Goal: Task Accomplishment & Management: Complete application form

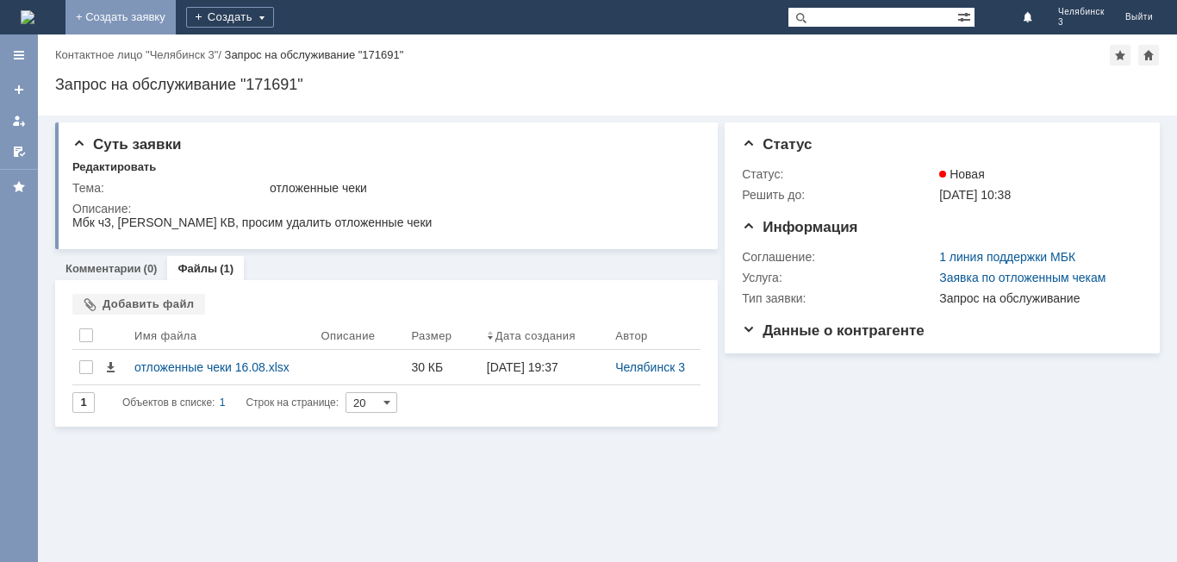
click at [176, 9] on link "+ Создать заявку" at bounding box center [120, 17] width 110 height 34
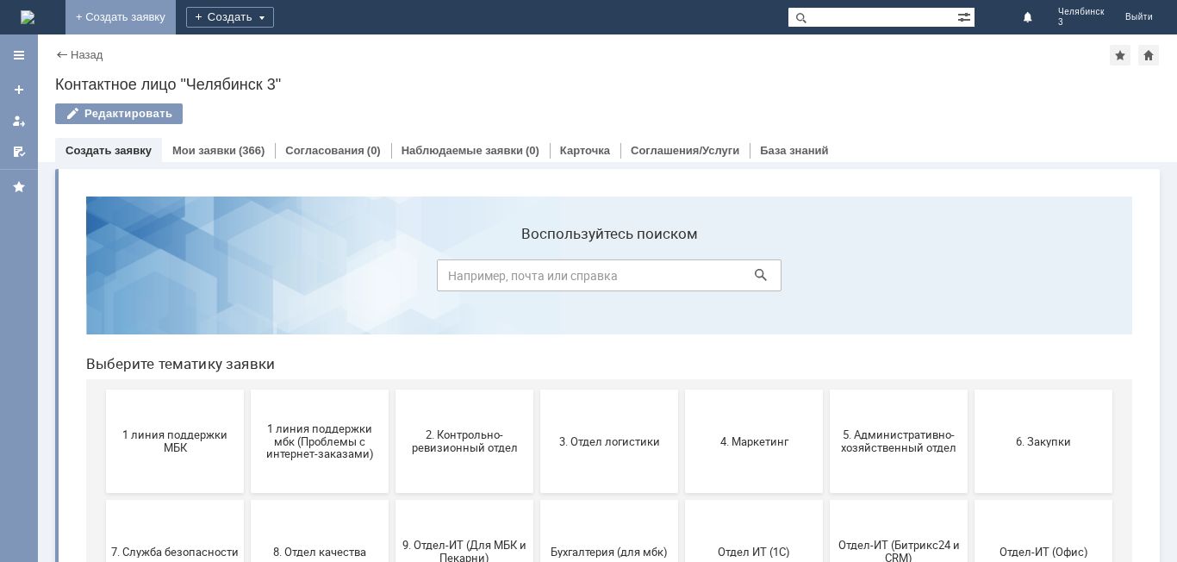
click at [176, 11] on link "+ Создать заявку" at bounding box center [120, 17] width 110 height 34
click at [176, 10] on link "+ Создать заявку" at bounding box center [120, 17] width 110 height 34
click at [274, 16] on div "Создать" at bounding box center [230, 17] width 88 height 21
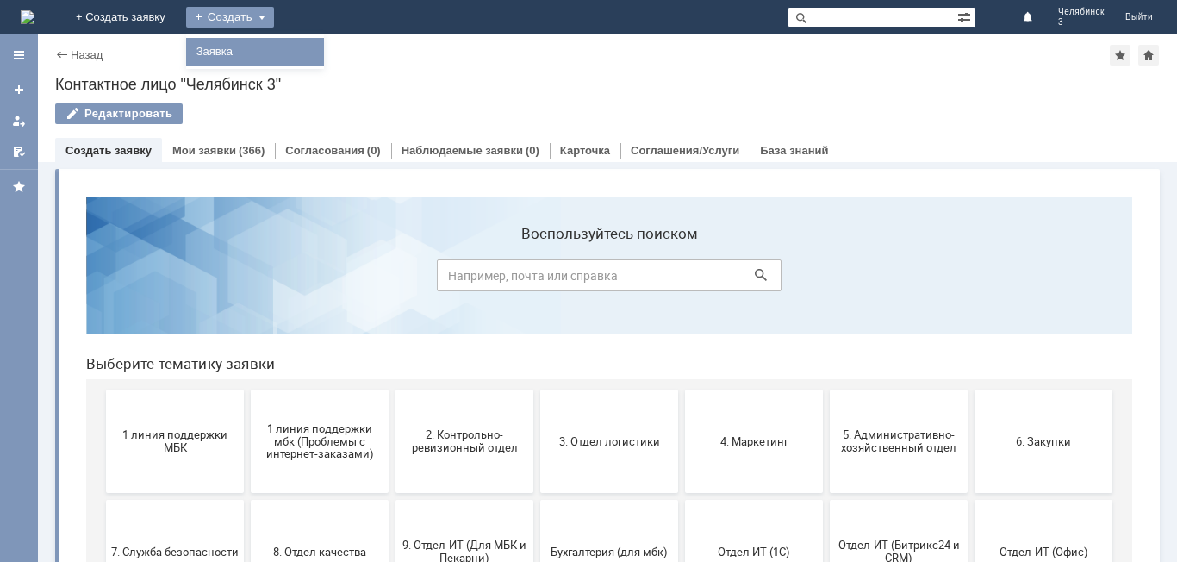
click at [321, 45] on link "Заявка" at bounding box center [255, 51] width 131 height 21
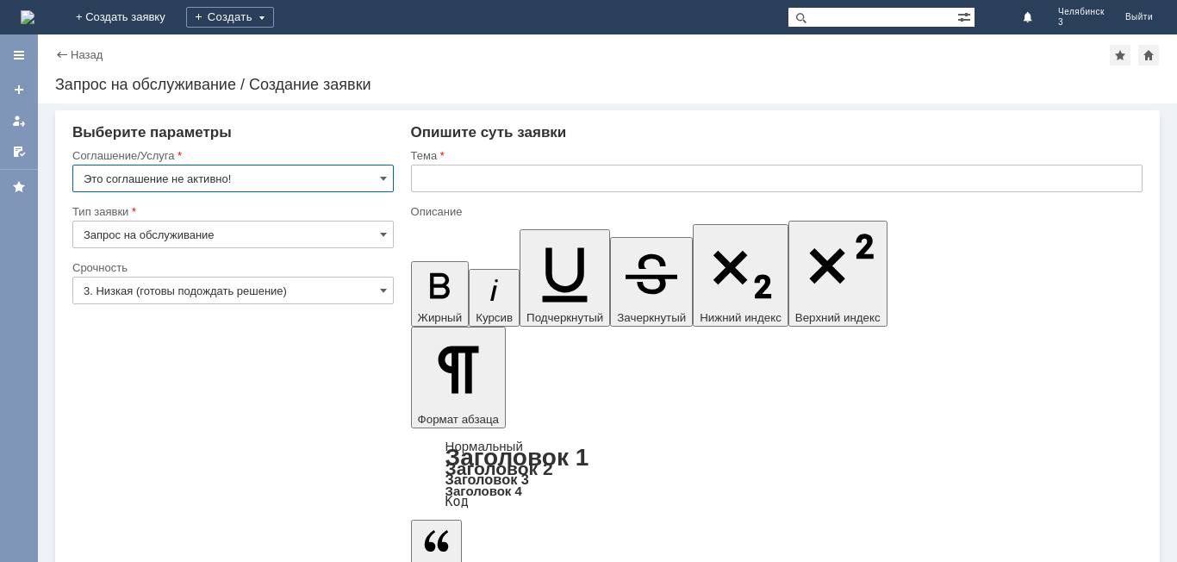
click at [293, 177] on input "Это соглашение не активно!" at bounding box center [232, 179] width 321 height 28
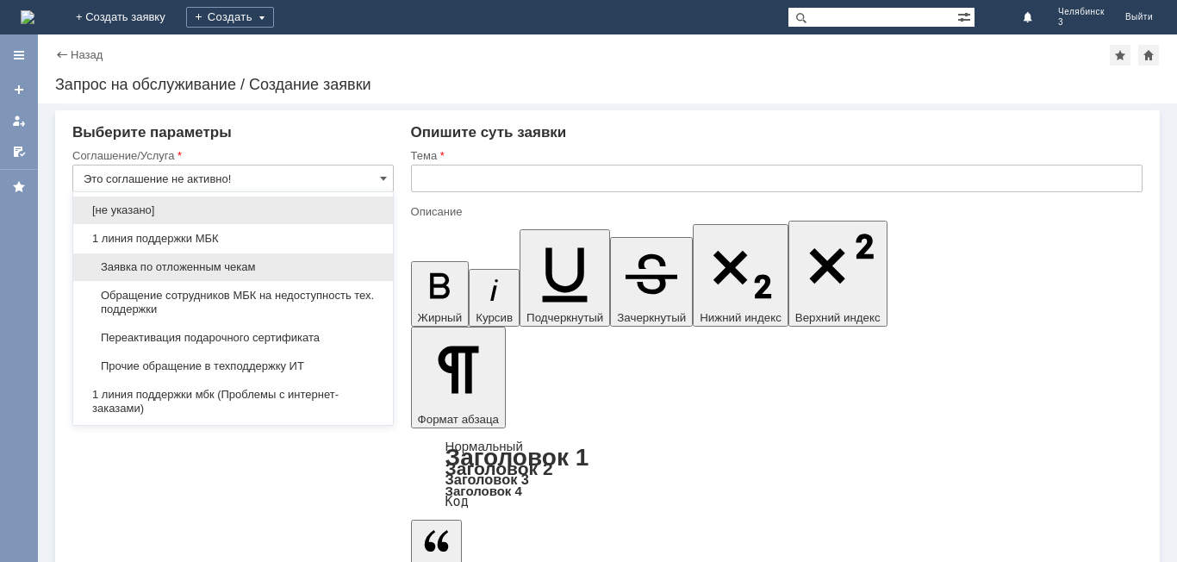
click at [222, 263] on span "Заявка по отложенным чекам" at bounding box center [233, 267] width 299 height 14
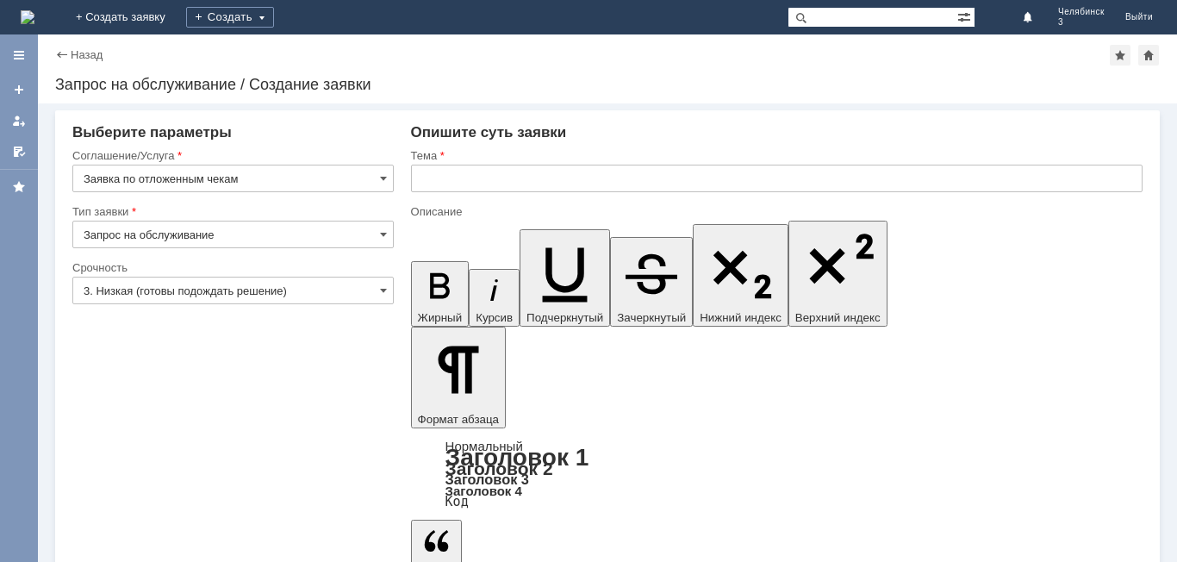
type input "Заявка по отложенным чекам"
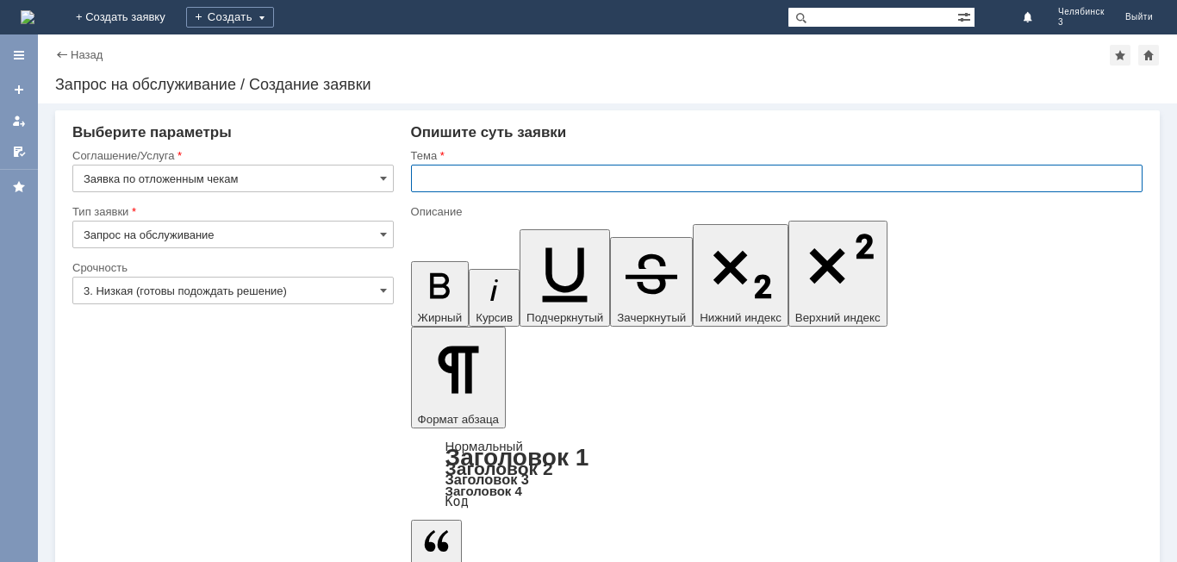
click at [572, 165] on input "text" at bounding box center [777, 179] width 732 height 28
type input "отложенные чеки"
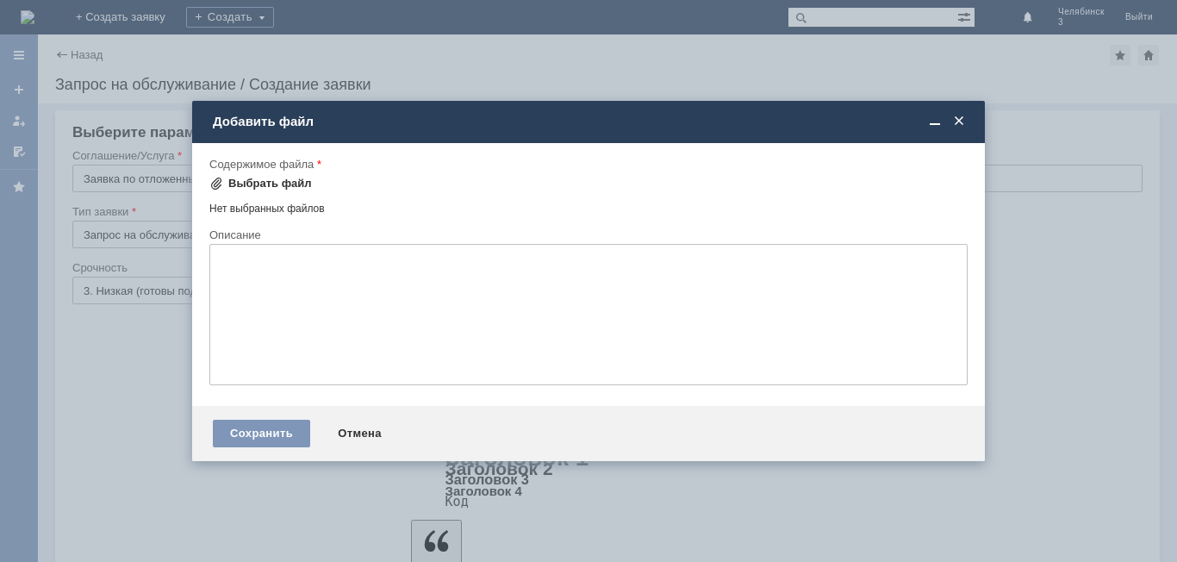
click at [286, 181] on div "Выбрать файл" at bounding box center [270, 184] width 84 height 14
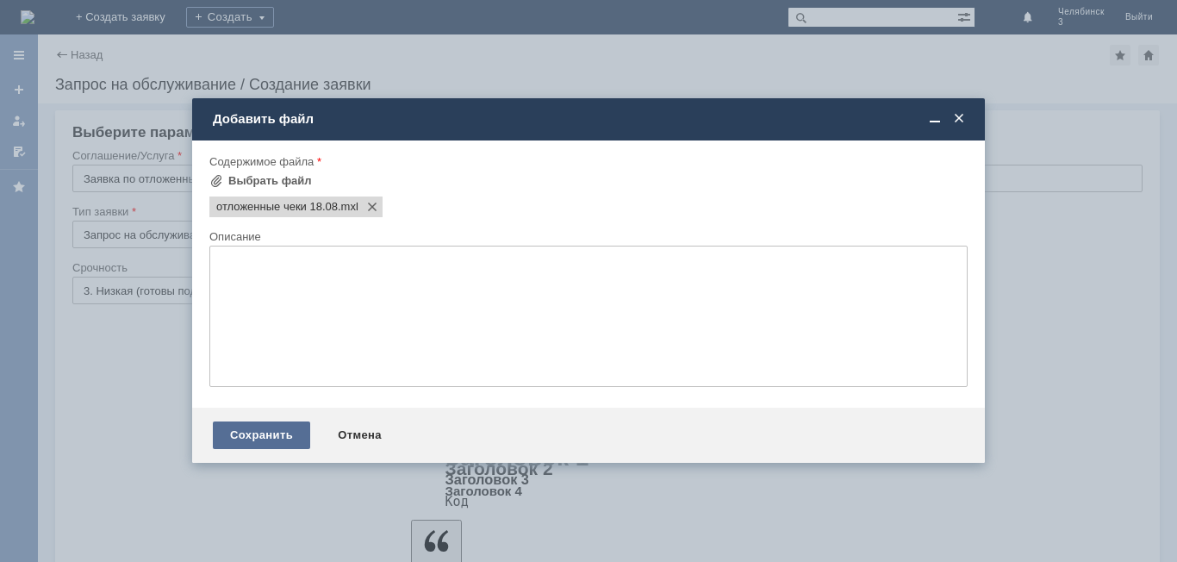
click at [289, 427] on div "Сохранить" at bounding box center [261, 435] width 97 height 28
